Goal: Find contact information: Find contact information

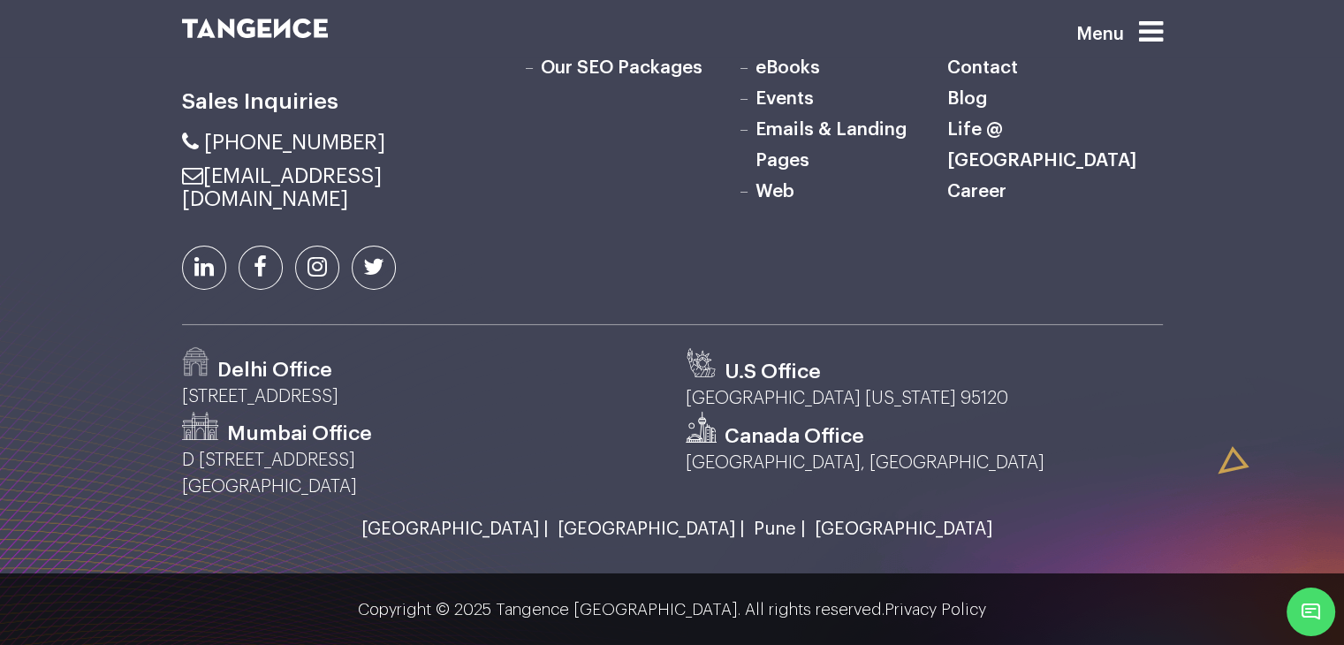
scroll to position [5934, 0]
drag, startPoint x: 484, startPoint y: 194, endPoint x: 208, endPoint y: 192, distance: 276.7
click at [208, 192] on li "[EMAIL_ADDRESS][DOMAIN_NAME]" at bounding box center [336, 187] width 309 height 46
copy link "[EMAIL_ADDRESS][DOMAIN_NAME]"
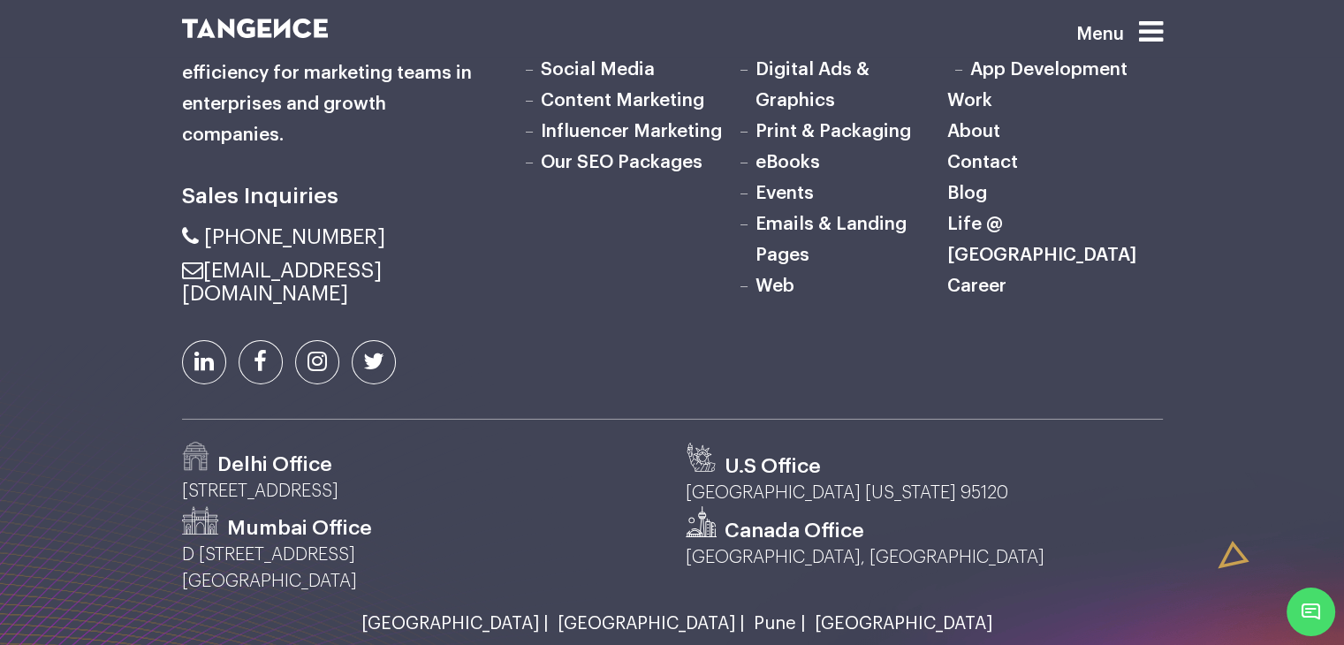
scroll to position [5668, 0]
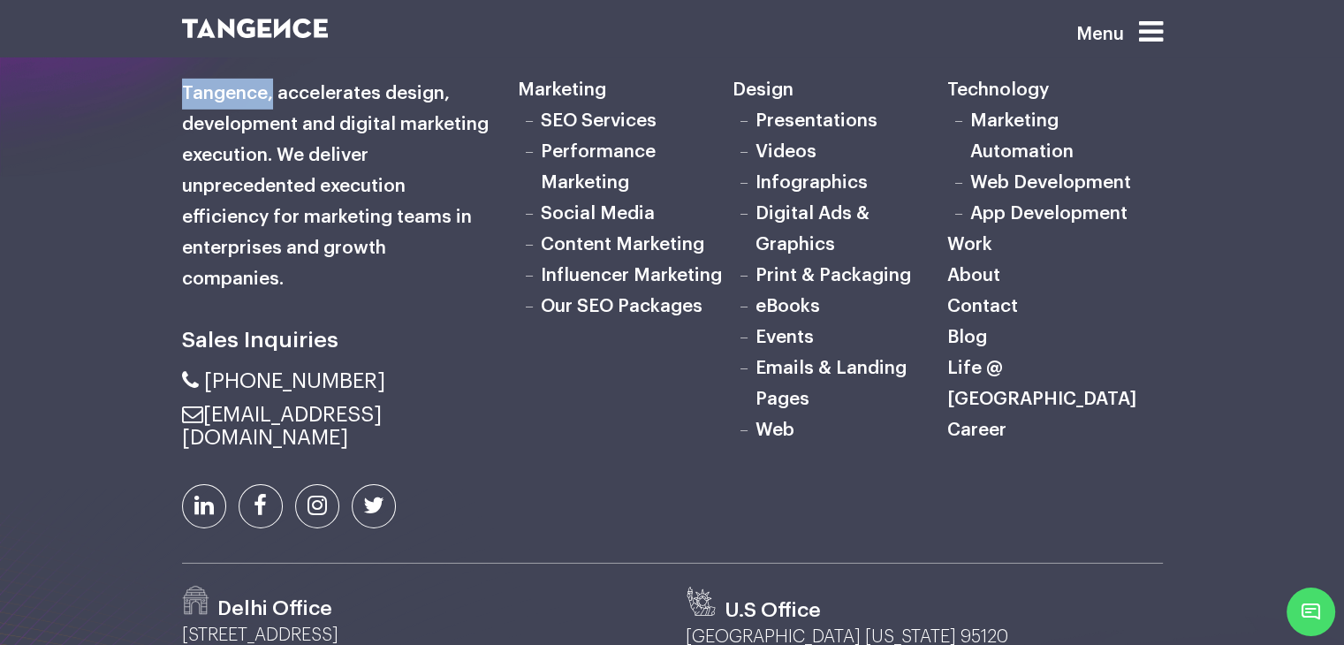
drag, startPoint x: 177, startPoint y: 171, endPoint x: 270, endPoint y: 164, distance: 93.1
click at [270, 164] on div "Sales Inquiries" at bounding box center [337, 297] width 336 height 533
copy h6 "Tangence,"
click at [368, 359] on h6 "Sales Inquiries" at bounding box center [336, 340] width 309 height 37
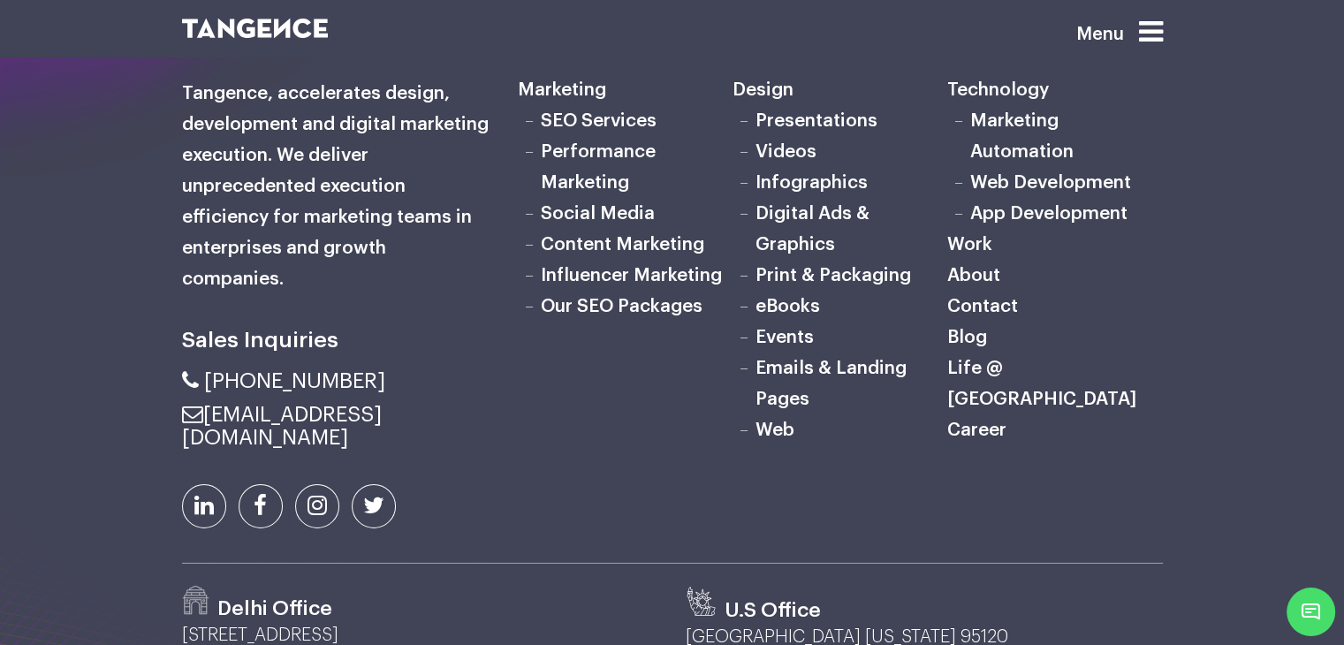
drag, startPoint x: 491, startPoint y: 466, endPoint x: 209, endPoint y: 468, distance: 282.9
click at [209, 468] on div "Sales Inquiries" at bounding box center [337, 297] width 336 height 533
copy link "[EMAIL_ADDRESS][DOMAIN_NAME]"
click at [491, 457] on div "Sales Inquiries" at bounding box center [337, 297] width 336 height 533
